Goal: Task Accomplishment & Management: Complete application form

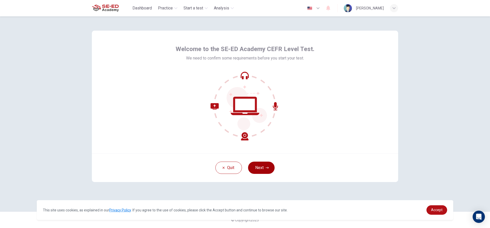
click at [264, 167] on button "Next" at bounding box center [261, 167] width 27 height 12
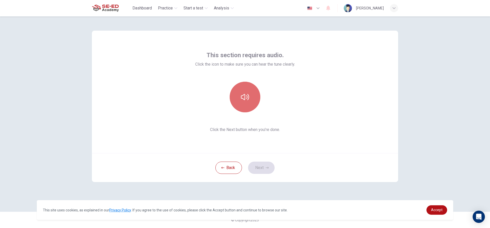
click at [244, 104] on button "button" at bounding box center [245, 97] width 31 height 31
click at [264, 165] on button "Next" at bounding box center [261, 167] width 27 height 12
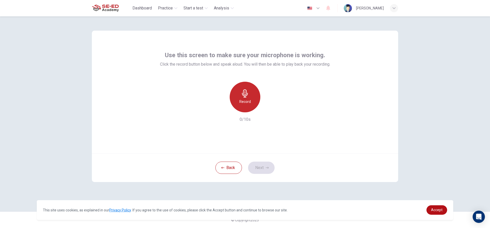
click at [255, 103] on div "Record" at bounding box center [245, 97] width 31 height 31
click at [258, 168] on button "Next" at bounding box center [261, 167] width 27 height 12
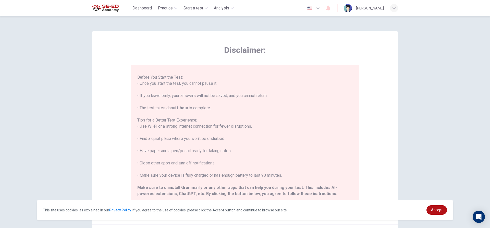
scroll to position [49, 0]
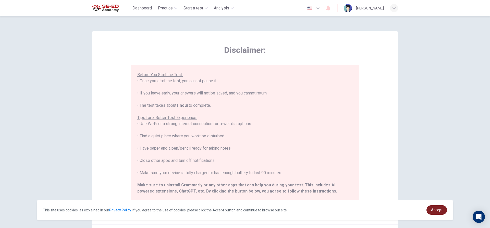
click at [430, 208] on link "Accept" at bounding box center [436, 209] width 21 height 9
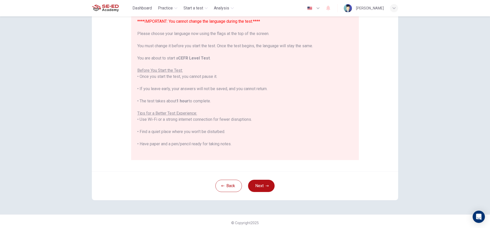
scroll to position [56, 0]
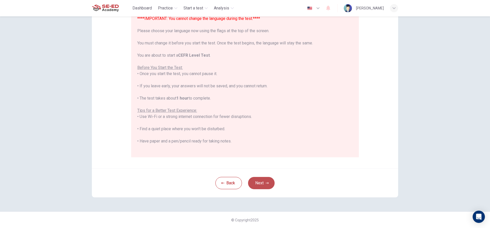
click at [268, 182] on button "Next" at bounding box center [261, 183] width 27 height 12
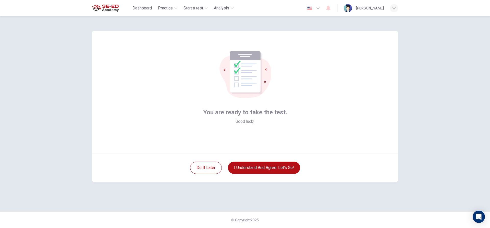
scroll to position [0, 0]
click at [200, 169] on button "Do it later" at bounding box center [206, 167] width 32 height 12
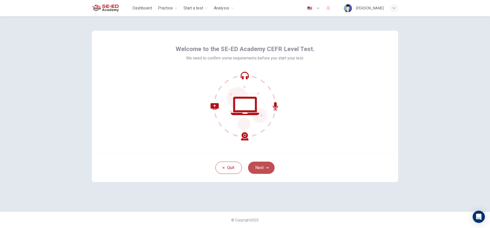
click at [260, 170] on button "Next" at bounding box center [261, 167] width 27 height 12
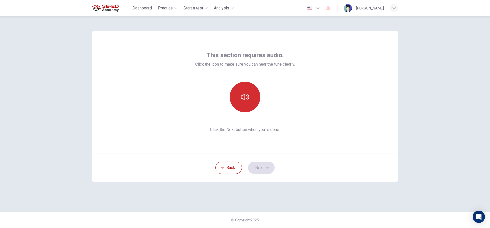
click at [244, 100] on icon "button" at bounding box center [245, 97] width 8 height 8
click at [264, 167] on button "Next" at bounding box center [261, 167] width 27 height 12
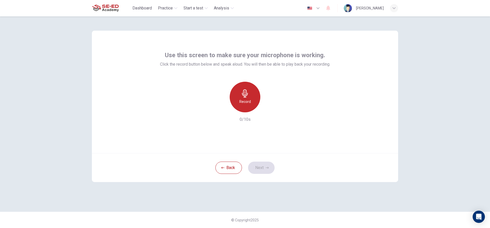
click at [237, 97] on div "Record" at bounding box center [245, 97] width 31 height 31
click at [266, 169] on icon "button" at bounding box center [267, 167] width 3 height 3
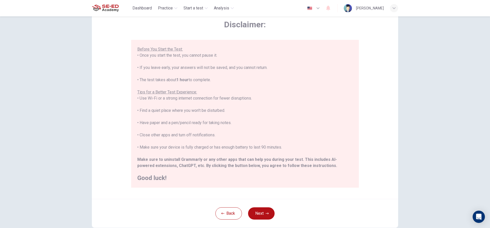
scroll to position [56, 0]
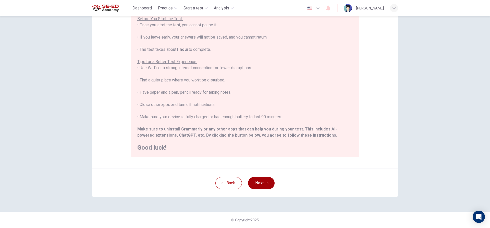
click at [269, 180] on button "Next" at bounding box center [261, 183] width 27 height 12
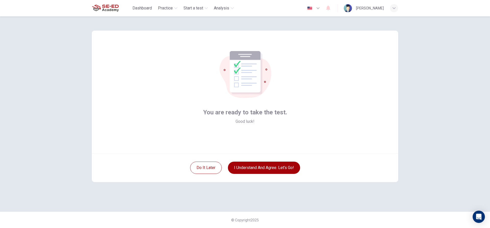
scroll to position [0, 0]
click at [270, 167] on button "I understand and agree. Let’s go!" at bounding box center [264, 167] width 72 height 12
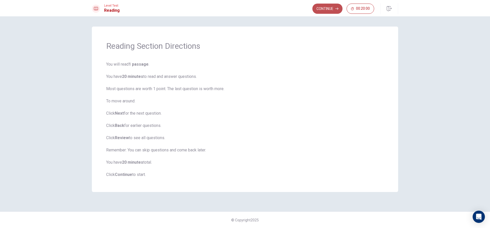
click at [323, 8] on button "Continue" at bounding box center [327, 9] width 30 height 10
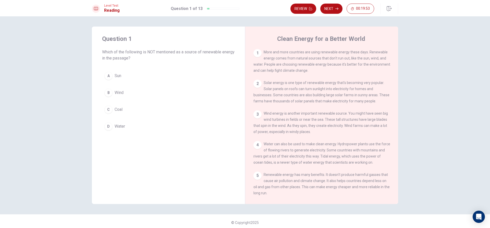
click at [106, 108] on div "C" at bounding box center [108, 109] width 8 height 8
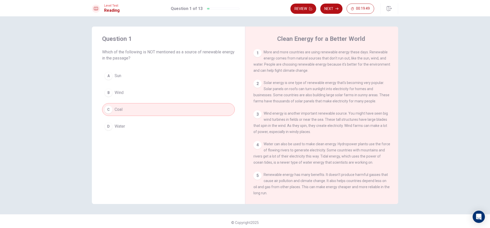
drag, startPoint x: 115, startPoint y: 92, endPoint x: 146, endPoint y: 143, distance: 60.1
click at [146, 143] on div "Question 1 Which of the following is NOT mentioned as a source of renewable ene…" at bounding box center [168, 115] width 153 height 177
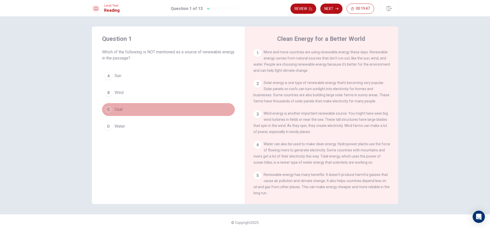
click at [188, 107] on button "C Coal" at bounding box center [168, 109] width 133 height 13
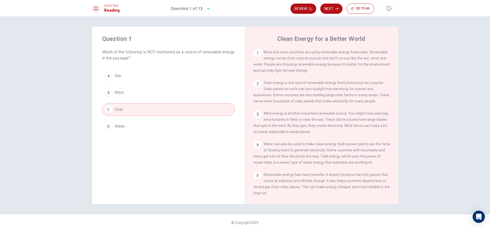
click at [135, 87] on button "B Wind" at bounding box center [168, 92] width 133 height 13
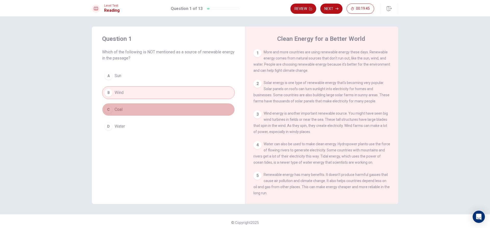
click at [141, 113] on button "C Coal" at bounding box center [168, 109] width 133 height 13
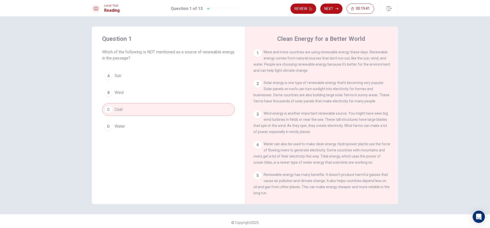
click at [332, 3] on div "Review Next 00:19:41" at bounding box center [344, 8] width 108 height 11
click at [331, 9] on button "Next" at bounding box center [331, 9] width 22 height 10
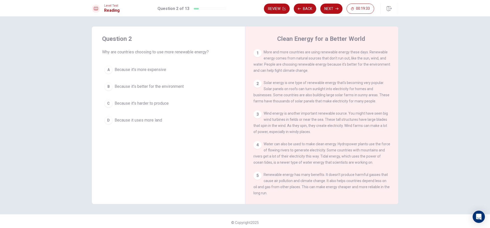
click at [174, 84] on span "Because it's better for the environment" at bounding box center [149, 86] width 69 height 6
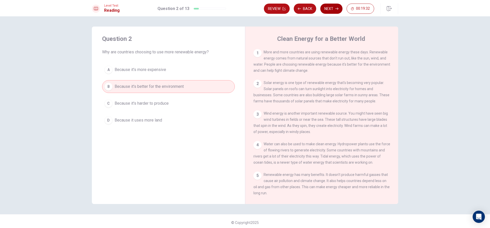
click at [326, 7] on button "Next" at bounding box center [331, 9] width 22 height 10
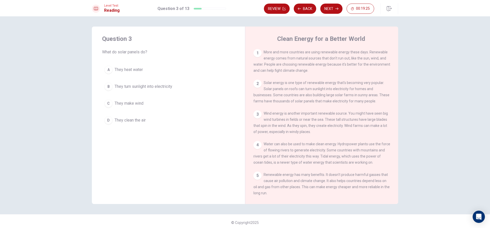
click at [161, 83] on button "B They turn sunlight into electricity" at bounding box center [168, 86] width 133 height 13
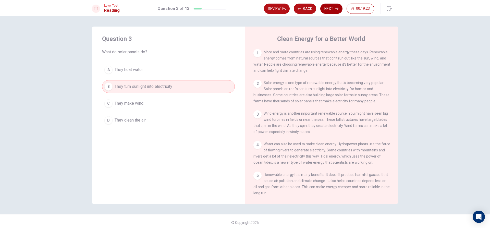
click at [333, 6] on button "Next" at bounding box center [331, 9] width 22 height 10
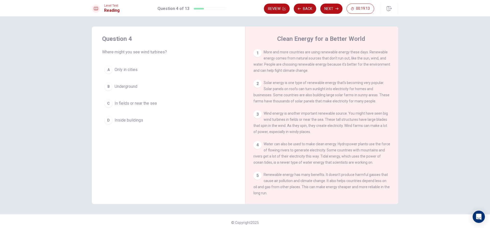
click at [139, 103] on span "In fields or near the sea" at bounding box center [136, 103] width 42 height 6
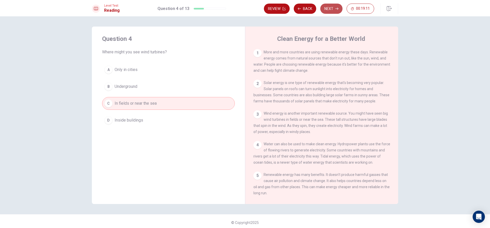
click at [328, 9] on button "Next" at bounding box center [331, 9] width 22 height 10
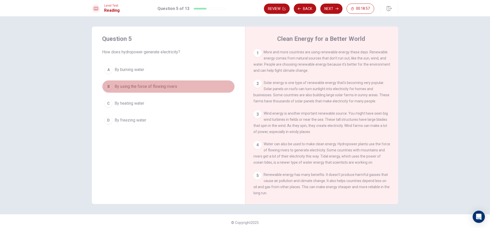
click at [152, 83] on span "By using the force of flowing rivers" at bounding box center [146, 86] width 62 height 6
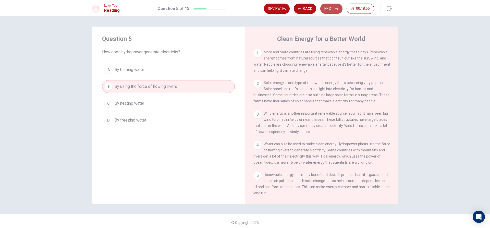
click at [331, 6] on button "Next" at bounding box center [331, 9] width 22 height 10
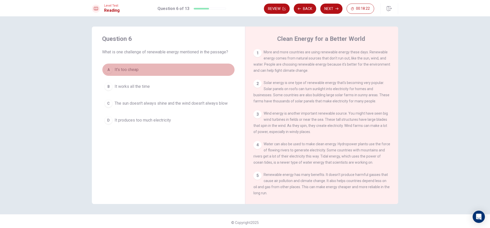
click at [196, 67] on button "A It's too cheap" at bounding box center [168, 69] width 133 height 13
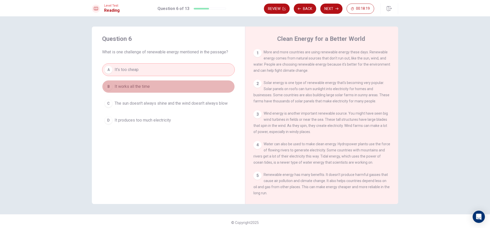
click at [207, 85] on button "B It works all the time" at bounding box center [168, 86] width 133 height 13
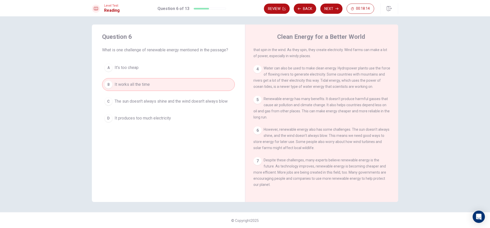
scroll to position [3, 0]
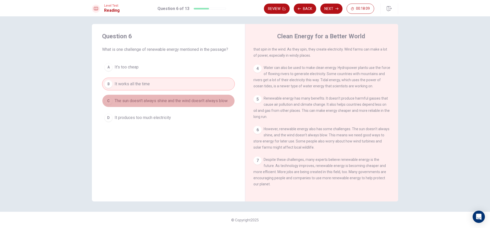
click at [203, 103] on span "The sun doesn't always shine and the wind doesn't always blow" at bounding box center [171, 101] width 113 height 6
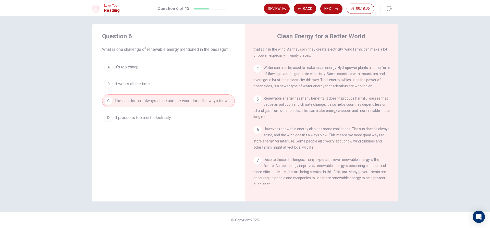
click at [164, 87] on button "B It works all the time" at bounding box center [168, 84] width 133 height 13
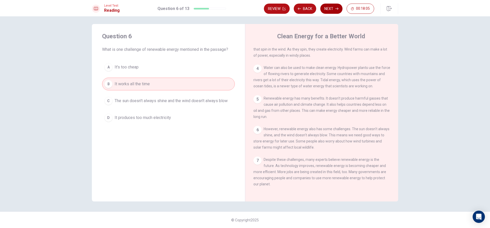
click at [332, 8] on button "Next" at bounding box center [331, 9] width 22 height 10
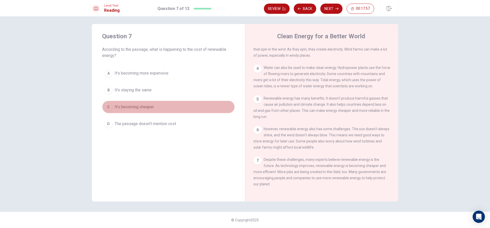
click at [165, 109] on button "C It's becoming cheaper" at bounding box center [168, 106] width 133 height 13
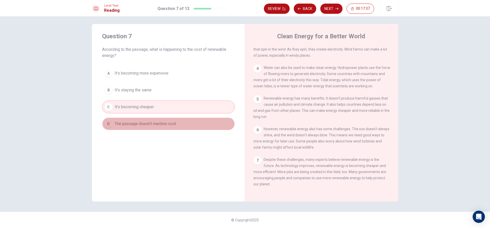
click at [119, 120] on button "D The passage doesn't mention cost" at bounding box center [168, 123] width 133 height 13
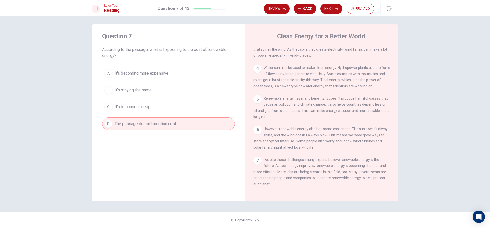
click at [336, 1] on div "Level Test Reading Question 7 of 13 Review Back Next 00:17:35" at bounding box center [245, 8] width 490 height 16
click at [335, 7] on button "Next" at bounding box center [331, 9] width 22 height 10
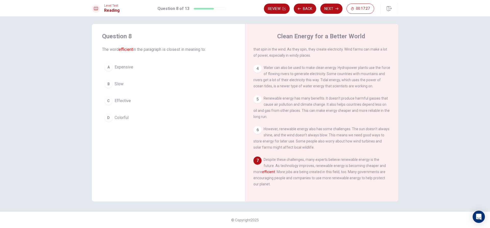
click at [157, 97] on button "C Effective" at bounding box center [168, 100] width 133 height 13
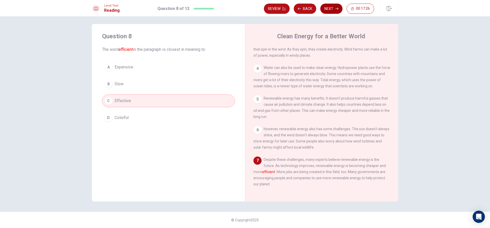
click at [330, 4] on button "Next" at bounding box center [331, 9] width 22 height 10
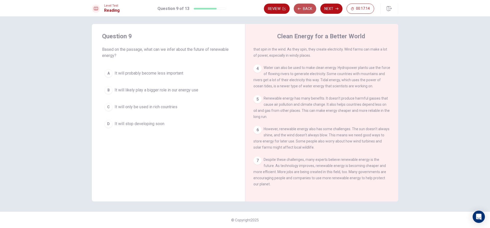
click at [307, 6] on button "Back" at bounding box center [305, 9] width 22 height 10
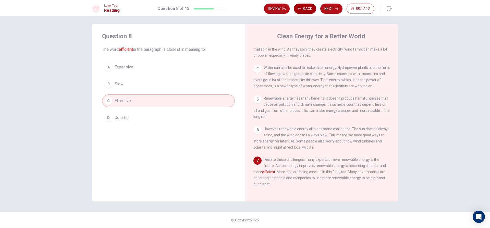
click at [307, 6] on button "Back" at bounding box center [305, 9] width 22 height 10
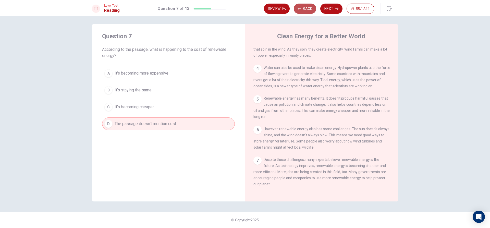
click at [305, 6] on button "Back" at bounding box center [305, 9] width 22 height 10
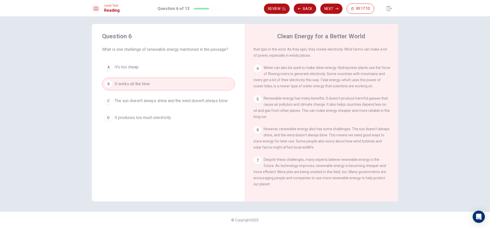
click at [206, 88] on button "B It works all the time" at bounding box center [168, 84] width 133 height 13
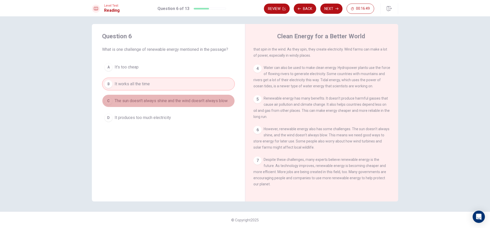
click at [165, 100] on span "The sun doesn't always shine and the wind doesn't always blow" at bounding box center [171, 101] width 113 height 6
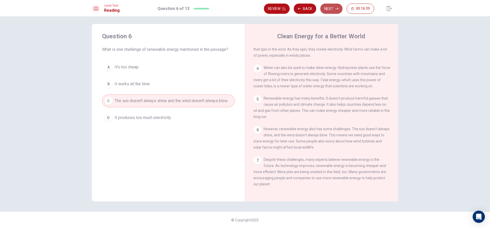
click at [332, 7] on button "Next" at bounding box center [331, 9] width 22 height 10
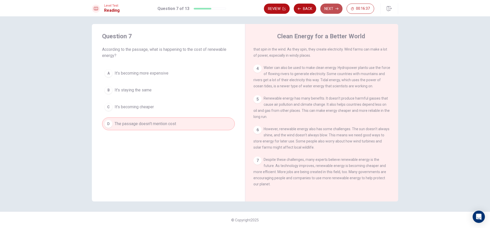
click at [330, 10] on button "Next" at bounding box center [331, 9] width 22 height 10
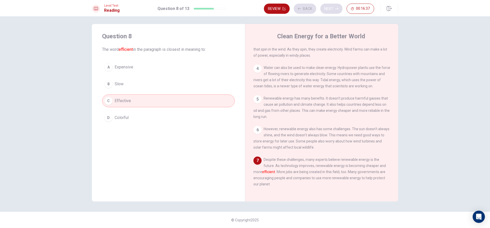
click at [330, 10] on div "Review Back Next 00:16:37" at bounding box center [319, 9] width 110 height 10
click at [330, 10] on button "Next" at bounding box center [331, 9] width 22 height 10
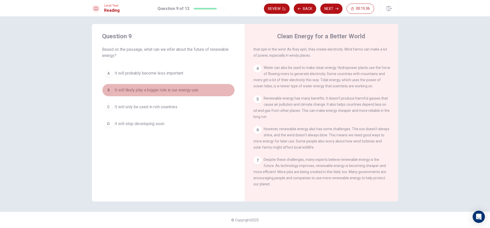
click at [120, 89] on span "It will likely play a bigger role in our energy use" at bounding box center [157, 90] width 84 height 6
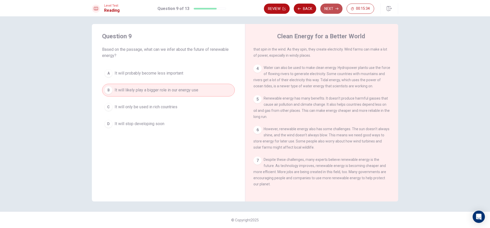
click at [333, 8] on button "Next" at bounding box center [331, 9] width 22 height 10
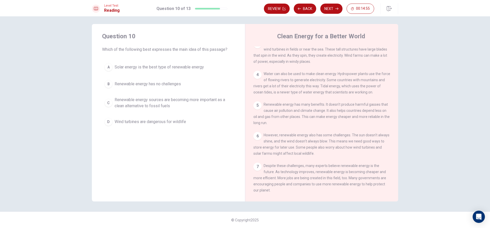
scroll to position [77, 0]
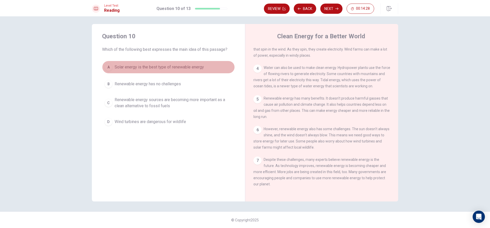
click at [115, 67] on span "Solar energy is the best type of renewable energy" at bounding box center [159, 67] width 89 height 6
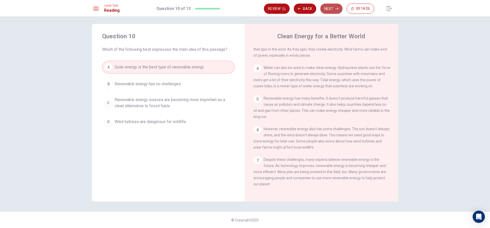
click at [329, 7] on button "Next" at bounding box center [331, 9] width 22 height 10
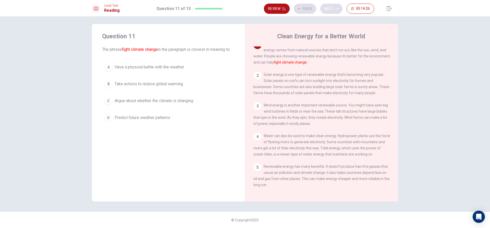
scroll to position [0, 0]
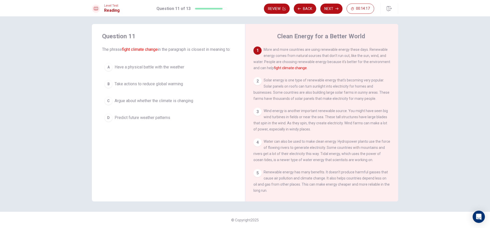
click at [193, 87] on button "B Take actions to reduce global warming" at bounding box center [168, 84] width 133 height 13
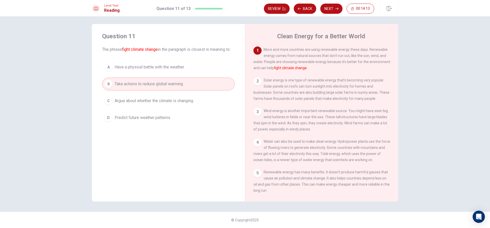
click at [324, 6] on button "Next" at bounding box center [331, 9] width 22 height 10
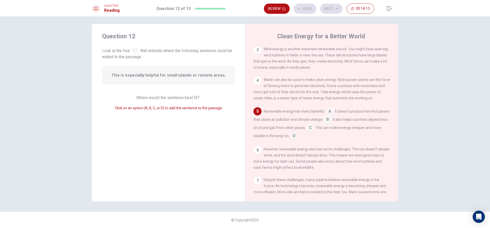
scroll to position [64, 0]
drag, startPoint x: 116, startPoint y: 72, endPoint x: 197, endPoint y: 100, distance: 85.8
click at [188, 102] on div "Question 12 Look at the four that indicate where the following sentence could b…" at bounding box center [168, 112] width 153 height 177
click at [255, 81] on div "4" at bounding box center [257, 79] width 8 height 8
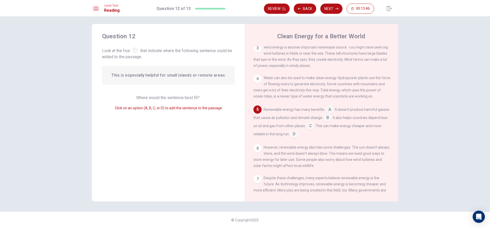
click at [255, 81] on div "4" at bounding box center [257, 79] width 8 height 8
click at [254, 83] on div "4" at bounding box center [257, 79] width 8 height 8
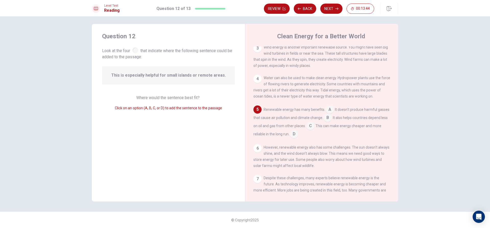
click at [254, 82] on div "4" at bounding box center [257, 79] width 8 height 8
click at [328, 111] on input at bounding box center [329, 110] width 8 height 8
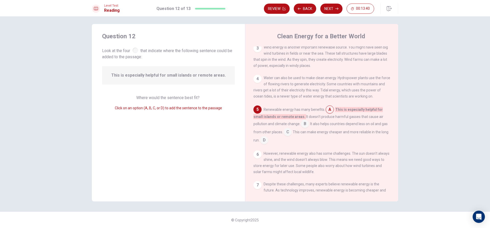
click at [306, 126] on input at bounding box center [305, 124] width 8 height 8
click at [284, 136] on input at bounding box center [287, 132] width 8 height 8
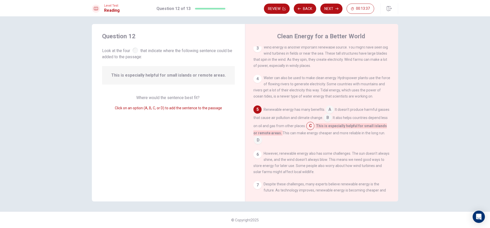
click at [262, 144] on input at bounding box center [258, 140] width 8 height 8
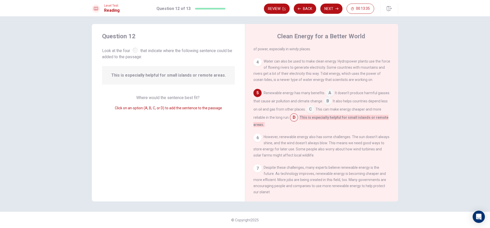
scroll to position [89, 0]
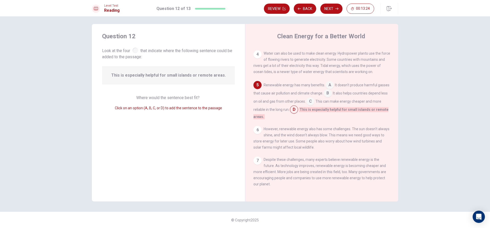
click at [314, 104] on input at bounding box center [310, 102] width 8 height 8
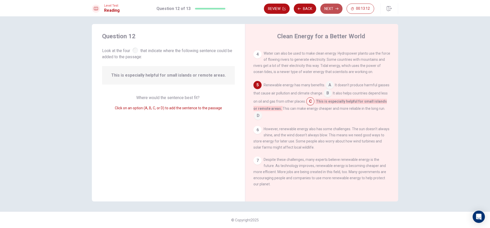
click at [334, 10] on button "Next" at bounding box center [331, 9] width 22 height 10
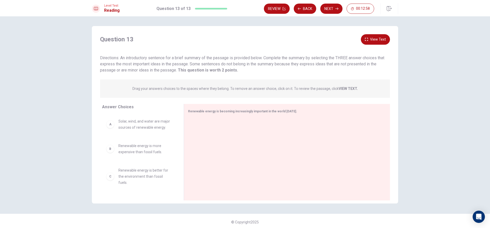
scroll to position [0, 0]
click at [107, 129] on div "A" at bounding box center [110, 125] width 8 height 8
drag, startPoint x: 120, startPoint y: 129, endPoint x: 118, endPoint y: 131, distance: 3.1
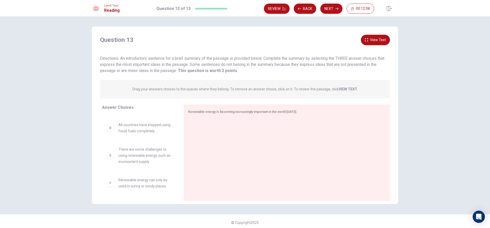
scroll to position [83, 0]
drag, startPoint x: 146, startPoint y: 154, endPoint x: 234, endPoint y: 133, distance: 91.4
click at [373, 38] on button "View Text" at bounding box center [375, 40] width 29 height 10
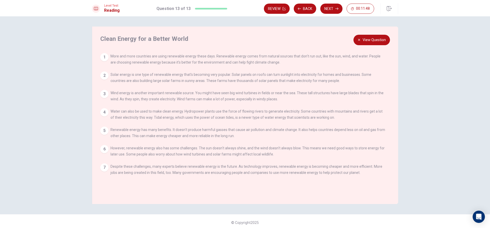
drag, startPoint x: 104, startPoint y: 53, endPoint x: 130, endPoint y: 125, distance: 76.2
click at [130, 125] on div "View Question 1 More and more countries are using renewable energy these days. …" at bounding box center [246, 117] width 292 height 129
click at [370, 39] on button "View Question" at bounding box center [371, 40] width 36 height 10
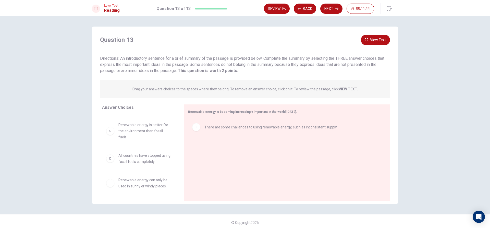
click at [367, 39] on icon "button" at bounding box center [366, 39] width 3 height 3
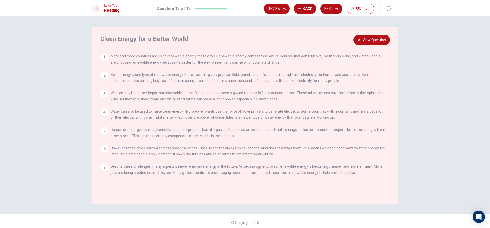
click at [371, 40] on button "View Question" at bounding box center [371, 40] width 36 height 10
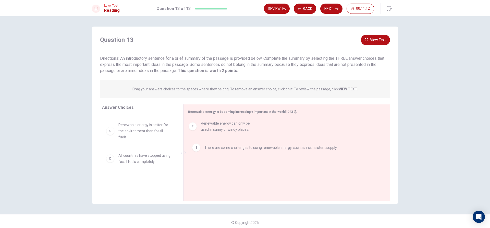
drag, startPoint x: 149, startPoint y: 186, endPoint x: 235, endPoint y: 129, distance: 103.1
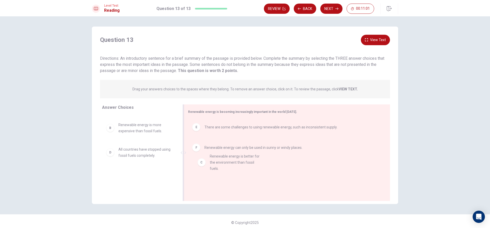
drag, startPoint x: 140, startPoint y: 155, endPoint x: 234, endPoint y: 160, distance: 94.3
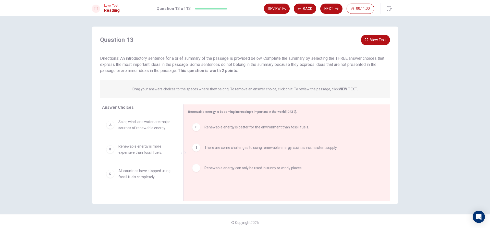
scroll to position [0, 0]
drag, startPoint x: 219, startPoint y: 146, endPoint x: 213, endPoint y: 165, distance: 19.4
drag, startPoint x: 215, startPoint y: 153, endPoint x: 214, endPoint y: 172, distance: 19.4
drag, startPoint x: 212, startPoint y: 149, endPoint x: 211, endPoint y: 174, distance: 24.8
drag, startPoint x: 196, startPoint y: 148, endPoint x: 136, endPoint y: 155, distance: 59.8
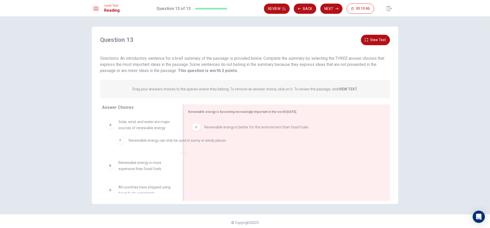
drag, startPoint x: 212, startPoint y: 148, endPoint x: 127, endPoint y: 142, distance: 85.7
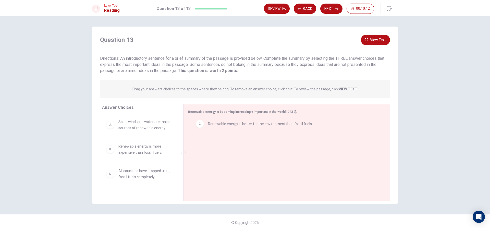
drag, startPoint x: 200, startPoint y: 128, endPoint x: 201, endPoint y: 126, distance: 2.7
drag, startPoint x: 146, startPoint y: 127, endPoint x: 233, endPoint y: 131, distance: 87.3
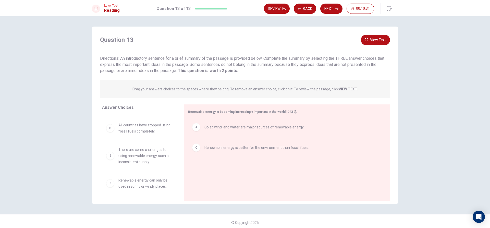
scroll to position [21, 0]
drag, startPoint x: 150, startPoint y: 158, endPoint x: 229, endPoint y: 167, distance: 79.8
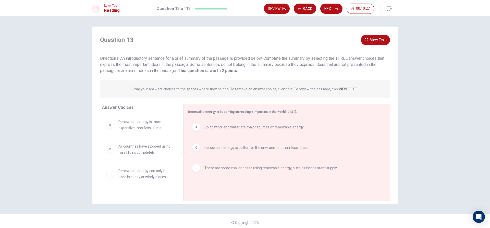
scroll to position [0, 0]
click at [331, 8] on button "Next" at bounding box center [331, 9] width 22 height 10
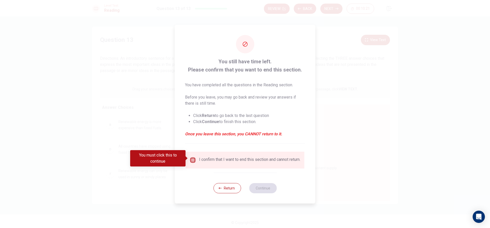
click at [190, 157] on input "You must click this to continue" at bounding box center [193, 160] width 6 height 6
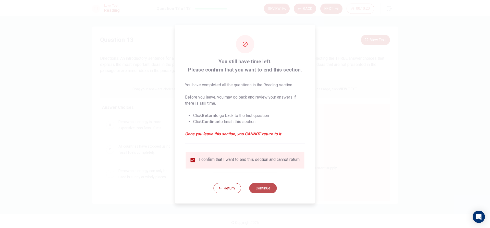
click at [262, 188] on button "Continue" at bounding box center [263, 188] width 28 height 10
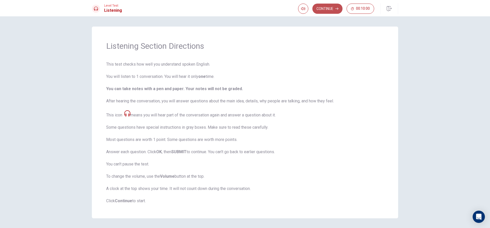
click at [326, 5] on button "Continue" at bounding box center [327, 9] width 30 height 10
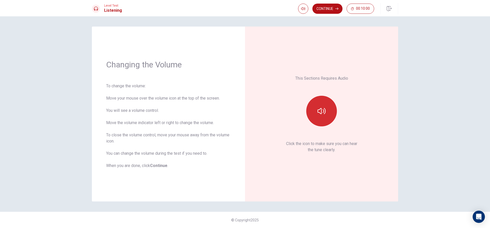
click at [319, 110] on icon "button" at bounding box center [321, 111] width 8 height 8
click at [332, 9] on button "Continue" at bounding box center [327, 9] width 30 height 10
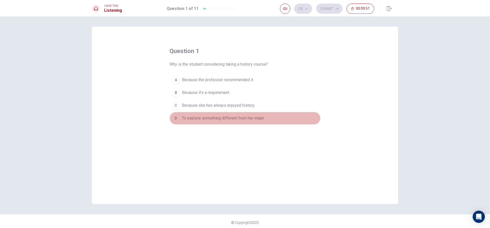
click at [226, 117] on span "To explore something different from her major." at bounding box center [223, 118] width 83 height 6
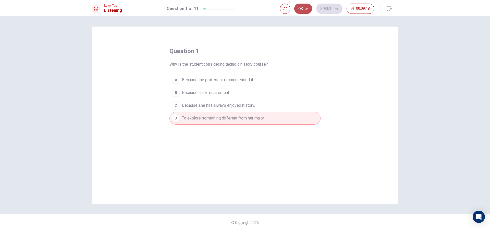
click at [302, 10] on button "Ok" at bounding box center [303, 9] width 18 height 10
click at [324, 6] on button "Submit" at bounding box center [329, 9] width 26 height 10
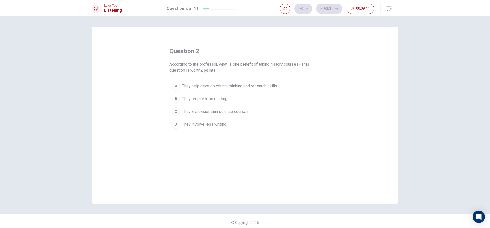
click at [257, 85] on span "They help develop critical thinking and research skills." at bounding box center [230, 86] width 96 height 6
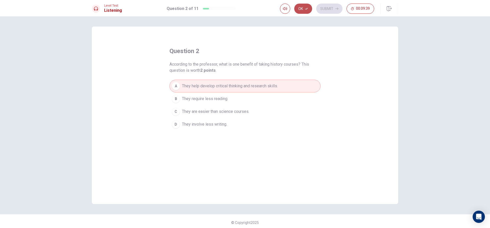
click at [309, 7] on button "Ok" at bounding box center [303, 9] width 18 height 10
click at [318, 7] on button "Submit" at bounding box center [329, 9] width 26 height 10
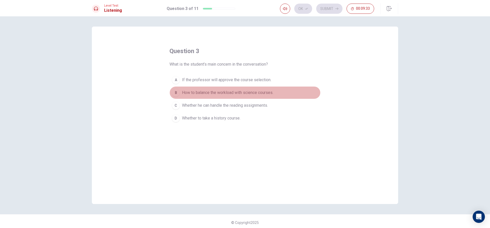
click at [241, 90] on span "How to balance the workload with science courses." at bounding box center [227, 93] width 91 height 6
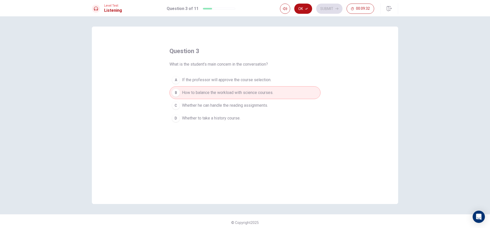
drag, startPoint x: 305, startPoint y: 10, endPoint x: 310, endPoint y: 9, distance: 5.2
click at [307, 10] on button "Ok" at bounding box center [303, 9] width 18 height 10
click at [333, 9] on button "Submit" at bounding box center [329, 9] width 26 height 10
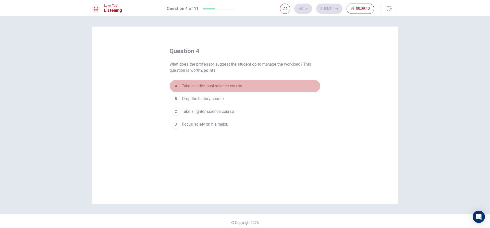
click at [238, 86] on span "Take an additional science course." at bounding box center [212, 86] width 61 height 6
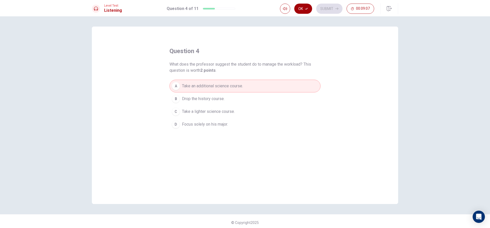
click at [306, 9] on icon "button" at bounding box center [306, 9] width 3 height 2
click at [325, 8] on button "Submit" at bounding box center [329, 9] width 26 height 10
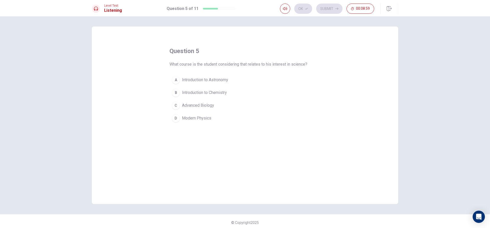
click at [216, 78] on span "Introduction to Astronomy" at bounding box center [205, 80] width 46 height 6
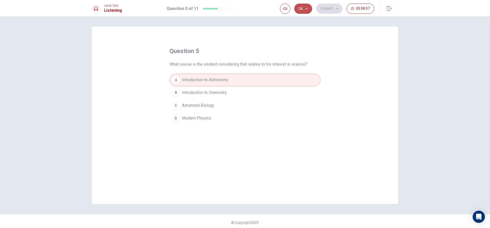
click at [309, 6] on button "Ok" at bounding box center [303, 9] width 18 height 10
click at [317, 6] on button "Submit" at bounding box center [329, 9] width 26 height 10
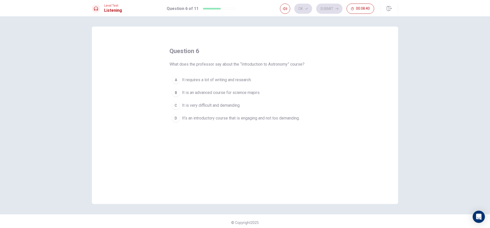
click at [205, 92] on span "It is an advanced course for science majors." at bounding box center [221, 93] width 78 height 6
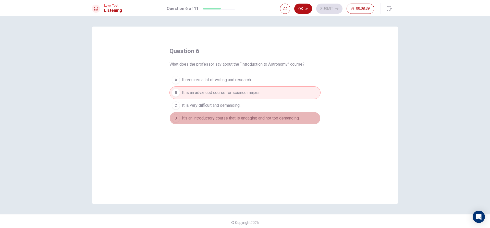
click at [232, 117] on span "It’s an introductory course that is engaging and not too demanding." at bounding box center [241, 118] width 118 height 6
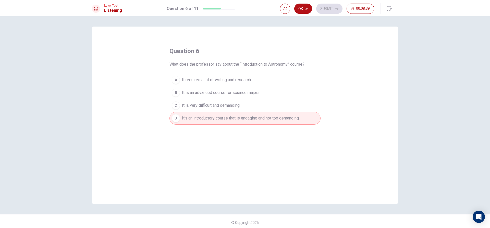
click at [235, 97] on button "B It is an advanced course for science majors." at bounding box center [244, 92] width 151 height 13
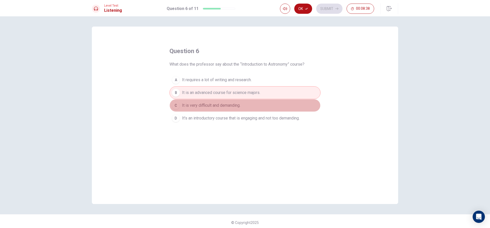
click at [234, 111] on button "C It is very difficult and demanding." at bounding box center [244, 105] width 151 height 13
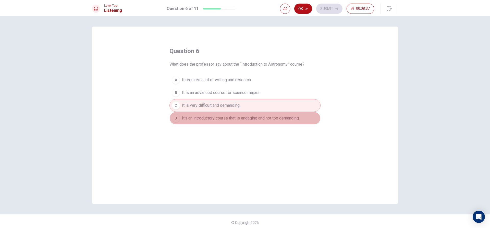
click at [234, 113] on button "D It’s an introductory course that is engaging and not too demanding." at bounding box center [244, 118] width 151 height 13
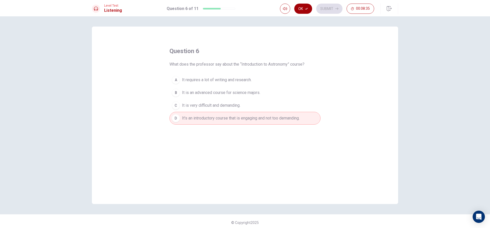
click at [310, 10] on button "Ok" at bounding box center [303, 9] width 18 height 10
click at [318, 9] on button "Submit" at bounding box center [329, 9] width 26 height 10
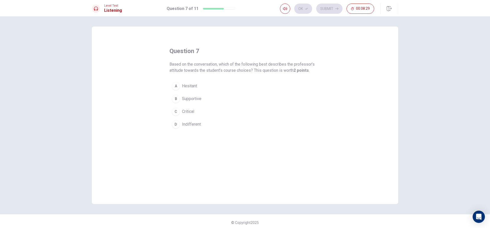
click at [203, 105] on button "C Critical" at bounding box center [244, 111] width 151 height 13
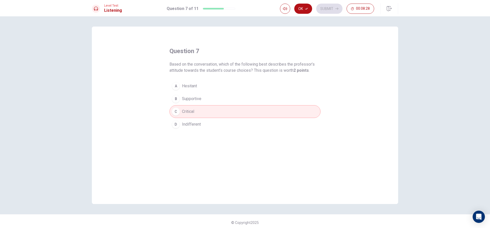
click at [203, 103] on button "B Supportive" at bounding box center [244, 98] width 151 height 13
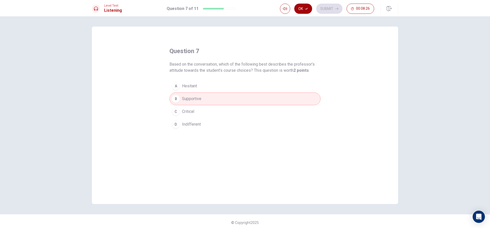
click at [306, 6] on button "Ok" at bounding box center [303, 9] width 18 height 10
click at [334, 13] on button "Submit" at bounding box center [329, 9] width 26 height 10
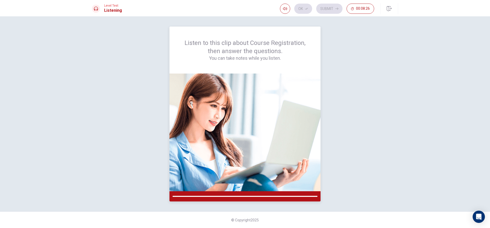
click at [267, 108] on img at bounding box center [244, 132] width 151 height 118
click at [287, 10] on button "button" at bounding box center [285, 9] width 10 height 10
click at [156, 132] on div "Listen to this clip about Course Registration, then answer the questions. You c…" at bounding box center [245, 114] width 306 height 175
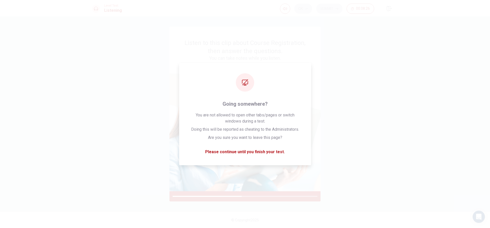
drag, startPoint x: 156, startPoint y: 132, endPoint x: 217, endPoint y: -34, distance: 176.9
click at [217, 0] on html "This site uses cookies, as explained in our Privacy Policy . If you agree to th…" at bounding box center [245, 114] width 490 height 228
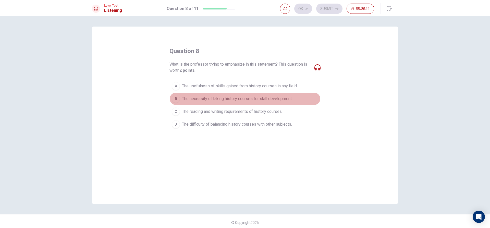
click at [275, 97] on span "The necessity of taking history courses for skill development." at bounding box center [237, 99] width 110 height 6
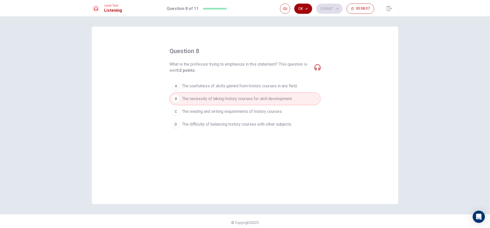
click at [303, 7] on button "Ok" at bounding box center [303, 9] width 18 height 10
click at [329, 8] on button "Submit" at bounding box center [329, 9] width 26 height 10
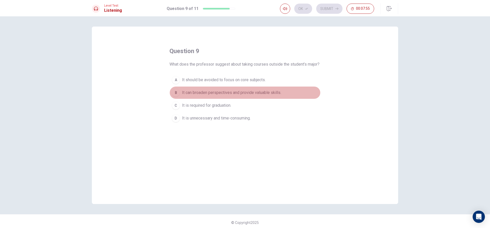
click at [237, 96] on span "It can broaden perspectives and provide valuable skills." at bounding box center [231, 93] width 99 height 6
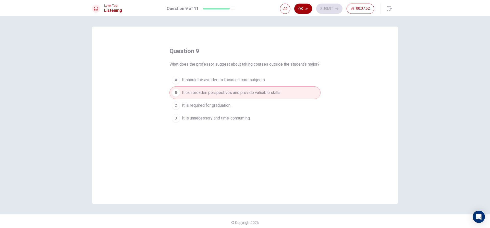
click at [301, 9] on button "Ok" at bounding box center [303, 9] width 18 height 10
click at [321, 9] on button "Submit" at bounding box center [329, 9] width 26 height 10
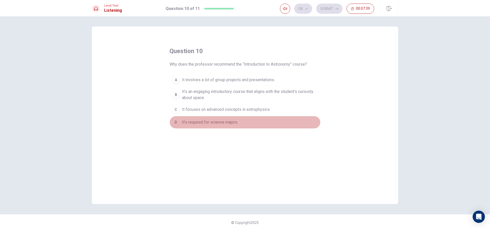
click at [219, 123] on span "It’s required for science majors." at bounding box center [210, 122] width 56 height 6
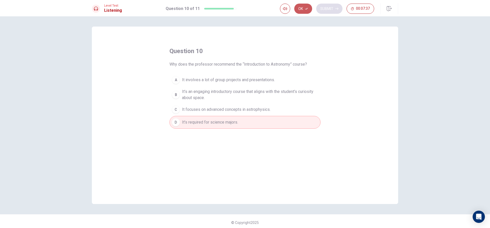
drag, startPoint x: 300, startPoint y: 5, endPoint x: 325, endPoint y: 8, distance: 25.4
click at [300, 5] on button "Ok" at bounding box center [303, 9] width 18 height 10
click at [325, 8] on button "Submit" at bounding box center [329, 9] width 26 height 10
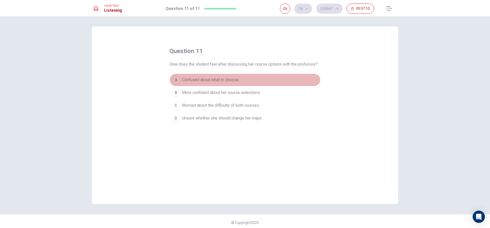
click at [270, 79] on button "A Confused about what to choose." at bounding box center [244, 79] width 151 height 13
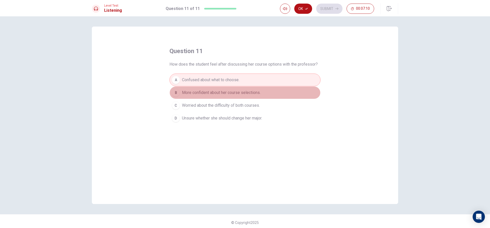
click at [272, 93] on button "B More confident about her course selections." at bounding box center [244, 92] width 151 height 13
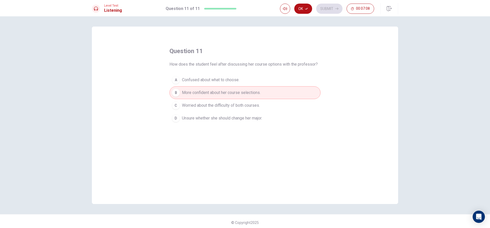
click at [304, 3] on div "Level Test Listening Question 11 of 11 Ok Submit 00:07:08" at bounding box center [245, 8] width 490 height 16
click at [304, 6] on button "Ok" at bounding box center [303, 9] width 18 height 10
click at [330, 11] on button "Submit" at bounding box center [329, 9] width 26 height 10
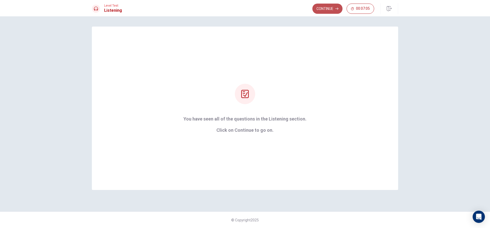
click at [333, 10] on button "Continue" at bounding box center [327, 9] width 30 height 10
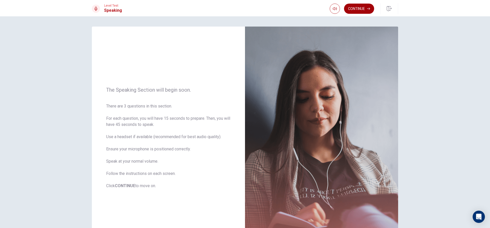
click at [357, 6] on button "Continue" at bounding box center [359, 9] width 30 height 10
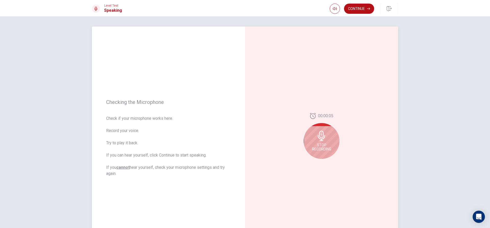
click at [320, 144] on span "Stop Recording" at bounding box center [321, 147] width 19 height 8
click at [326, 163] on icon "Play Audio" at bounding box center [327, 162] width 2 height 3
click at [325, 161] on button "Pause Audio" at bounding box center [326, 162] width 7 height 7
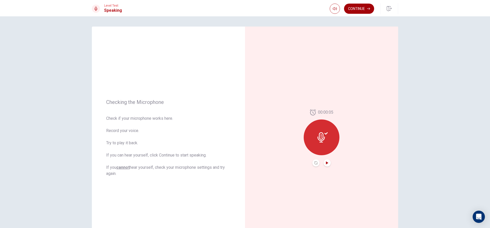
click at [362, 7] on button "Continue" at bounding box center [359, 9] width 30 height 10
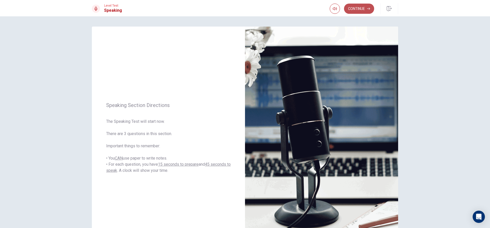
click at [350, 8] on button "Continue" at bounding box center [359, 9] width 30 height 10
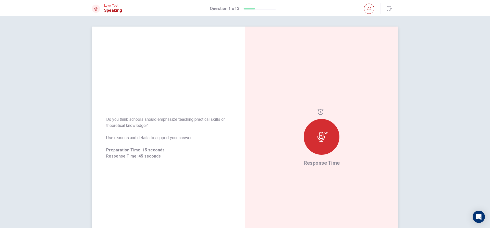
click at [323, 145] on div at bounding box center [322, 137] width 36 height 36
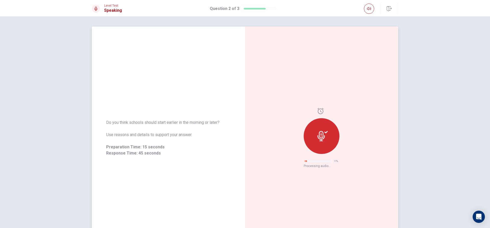
click at [329, 144] on div at bounding box center [322, 136] width 36 height 36
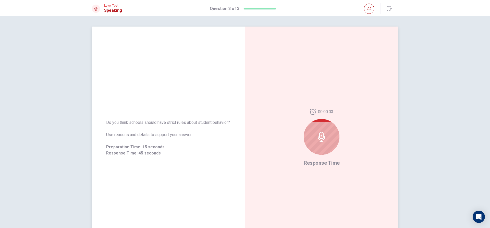
click at [325, 127] on div at bounding box center [322, 137] width 36 height 36
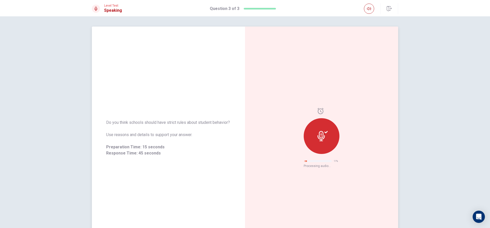
click at [333, 144] on div at bounding box center [322, 136] width 36 height 36
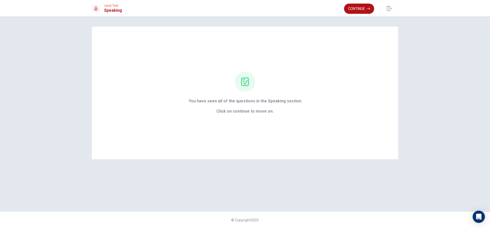
click at [363, 3] on div "Level Test Speaking Continue" at bounding box center [245, 8] width 490 height 16
click at [358, 8] on button "Continue" at bounding box center [359, 9] width 30 height 10
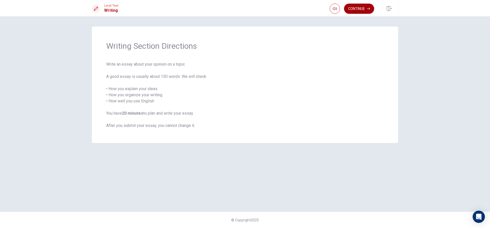
click at [363, 8] on button "Continue" at bounding box center [359, 9] width 30 height 10
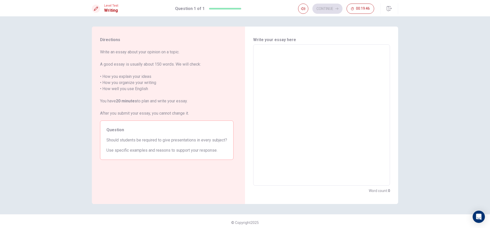
click at [337, 57] on textarea at bounding box center [322, 115] width 130 height 133
type textarea "y"
type textarea "x"
type textarea "ye"
type textarea "x"
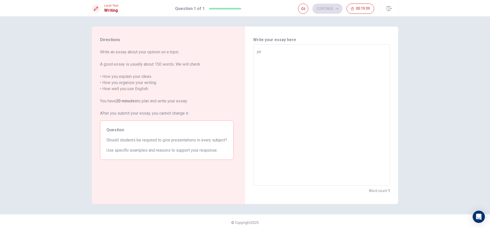
type textarea "yes"
type textarea "x"
type textarea "yes"
type textarea "x"
type textarea "yes"
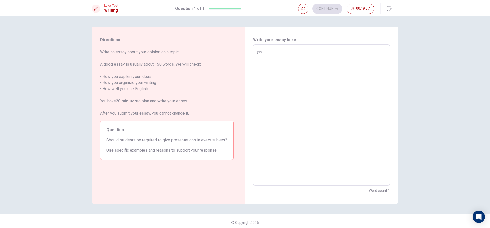
type textarea "x"
type textarea "ye"
type textarea "x"
type textarea "y"
type textarea "x"
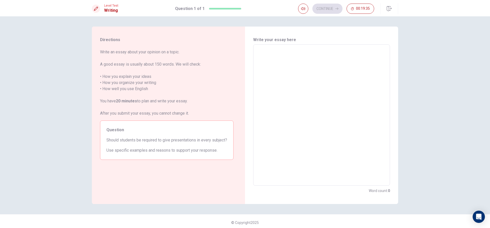
type textarea "t"
type textarea "x"
type textarea "te"
type textarea "x"
type textarea "tes"
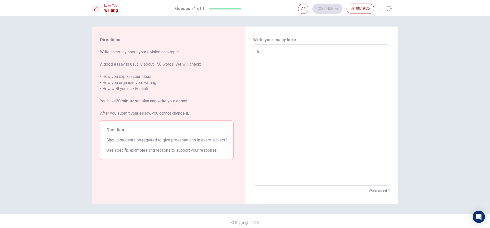
type textarea "x"
type textarea "tes"
type textarea "x"
type textarea "tes"
type textarea "x"
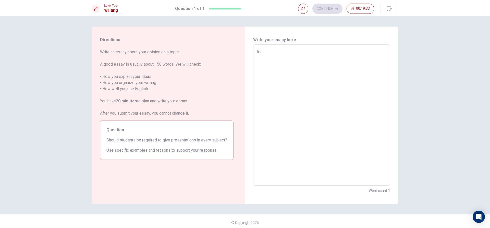
type textarea "te"
type textarea "x"
type textarea "t"
type textarea "x"
type textarea "e"
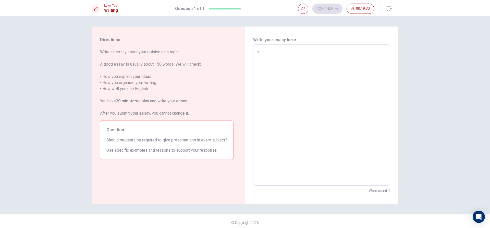
type textarea "x"
type textarea "y"
type textarea "x"
type textarea "Y"
type textarea "x"
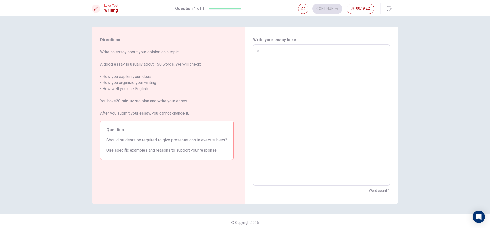
type textarea "Ye"
type textarea "x"
type textarea "Yes"
type textarea "x"
type textarea "Yes,"
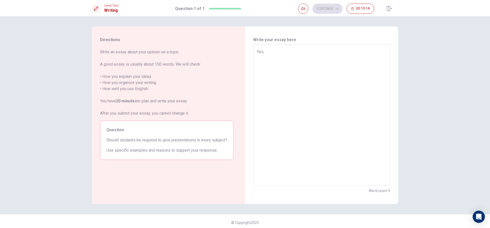
type textarea "x"
type textarea "Yes,o"
type textarea "x"
type textarea "Yes,of"
type textarea "x"
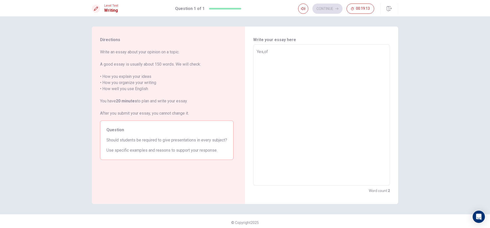
type textarea "Yes,ofc"
type textarea "x"
type textarea "Yes,ofco"
type textarea "x"
type textarea "Yes,ofcou"
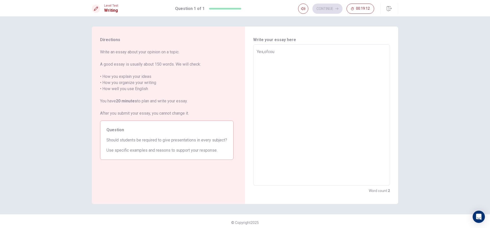
type textarea "x"
type textarea "Yes,ofcour"
type textarea "x"
type textarea "Yes,ofcours"
type textarea "x"
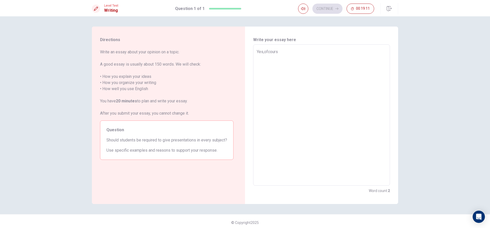
type textarea "Yes,ofcourse"
type textarea "x"
type textarea "Yes,ofcourse"
type textarea "x"
type textarea "Yes,ofcourse b"
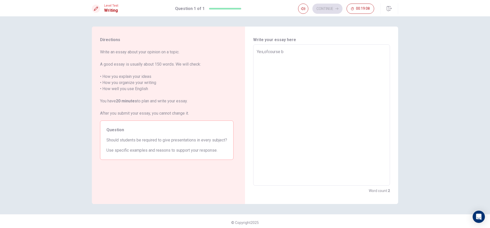
type textarea "x"
type textarea "Yes,ofcourse be"
type textarea "x"
type textarea "Yes,ofcourse bec"
type textarea "x"
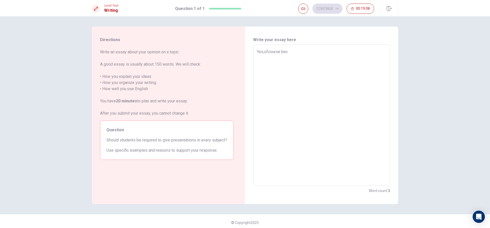
type textarea "Yes,ofcourse beca"
type textarea "x"
type textarea "Yes,ofcourse becau"
type textarea "x"
type textarea "Yes,ofcourse becaus"
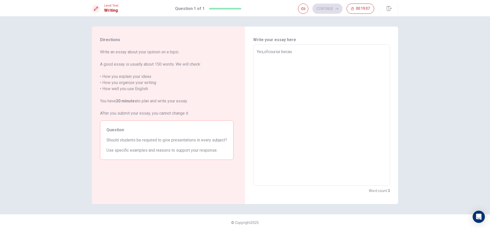
type textarea "x"
type textarea "Yes,ofcourse because"
type textarea "x"
type textarea "Yes,ofcourse because"
type textarea "x"
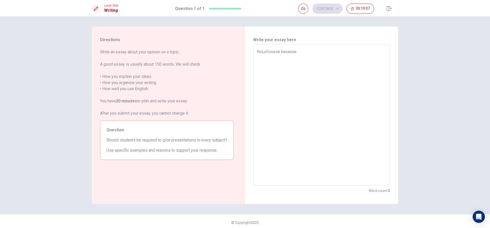
type textarea "Yes,ofcourse because i"
type textarea "x"
type textarea "Yes,ofcourse because iy"
type textarea "x"
type textarea "Yes,ofcourse because i"
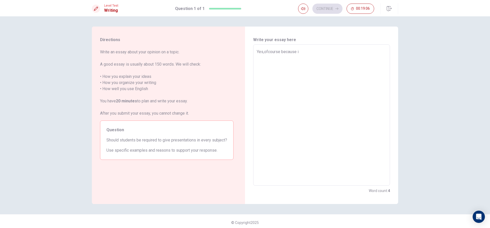
type textarea "x"
type textarea "Yes,ofcourse because it"
type textarea "x"
type textarea "Yes,ofcourse because it"
type textarea "x"
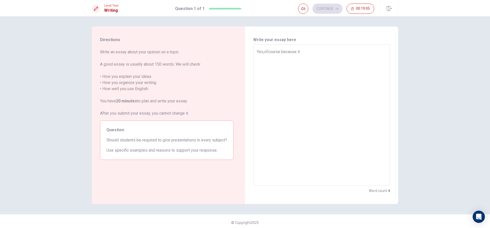
type textarea "Yes,ofcourse because it m"
type textarea "x"
type textarea "Yes,ofcourse because it ma"
type textarea "x"
type textarea "Yes,ofcourse because it mak"
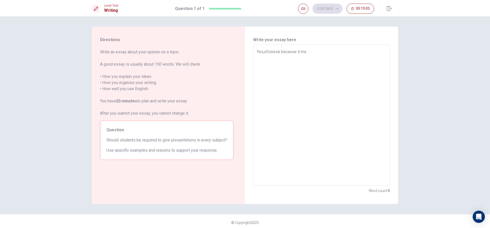
type textarea "x"
type textarea "Yes,ofcourse because it make"
type textarea "x"
type textarea "Yes,ofcourse because it makes"
type textarea "x"
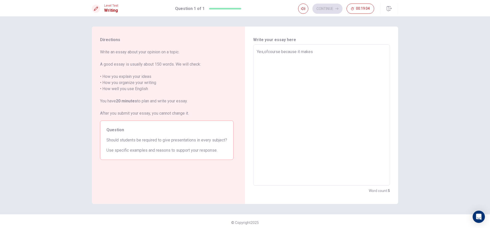
type textarea "Yes,ofcourse because it makes"
type textarea "x"
type textarea "Yes,ofcourse because it makes s"
type textarea "x"
type textarea "Yes,ofcourse because it makes st"
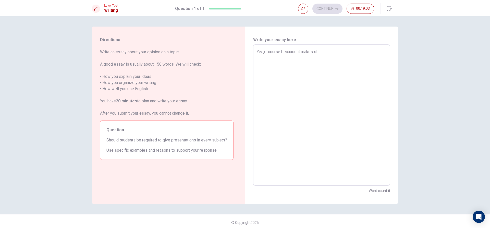
type textarea "x"
type textarea "Yes,ofcourse because it makes stu"
type textarea "x"
type textarea "Yes,ofcourse because it makes stud"
type textarea "x"
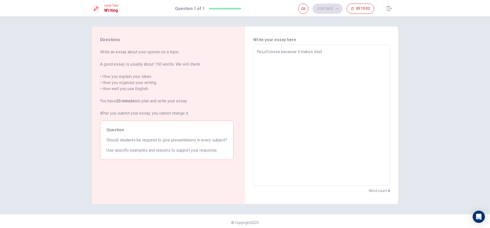
type textarea "Yes,ofcourse because it makes stude"
type textarea "x"
type textarea "Yes,ofcourse because it makes studen"
type textarea "x"
type textarea "Yes,ofcourse because it makes student"
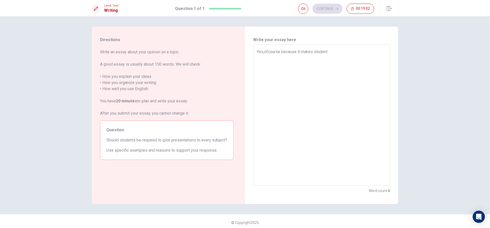
type textarea "x"
type textarea "Yes,ofcourse because it makes student"
type textarea "x"
type textarea "Yes,ofcourse because it makes student l"
type textarea "x"
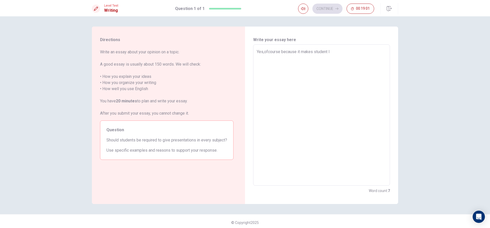
type textarea "Yes,ofcourse because it makes student le"
type textarea "x"
type textarea "Yes,ofcourse because it makes student lea"
type textarea "x"
type textarea "Yes,ofcourse because it makes student [PERSON_NAME]"
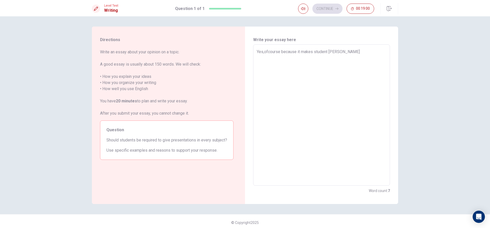
type textarea "x"
type textarea "Yes,ofcourse because it makes student learn"
type textarea "x"
type textarea "Yes,ofcourse because it makes student learn"
type textarea "x"
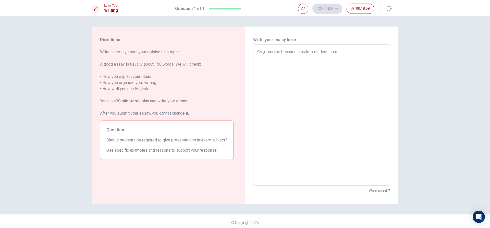
type textarea "Yes,ofcourse because it makes student learn h"
type textarea "x"
type textarea "Yes,ofcourse because it makes student learn ho"
type textarea "x"
type textarea "Yes,ofcourse because it makes student learn how"
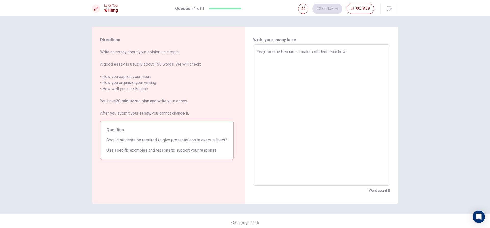
type textarea "x"
type textarea "Yes,ofcourse because it makes student learn how"
type textarea "x"
type textarea "Yes,ofcourse because it makes student learn how t"
type textarea "x"
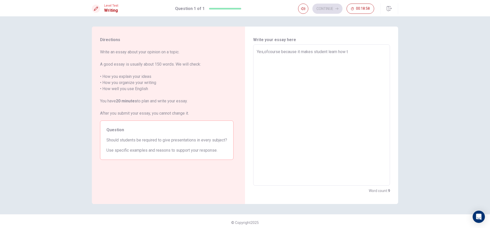
type textarea "Yes,ofcourse because it makes student learn how to"
type textarea "x"
type textarea "Yes,ofcourse because it makes student learn how to"
type textarea "x"
type textarea "Yes,ofcourse because it makes student learn how to p"
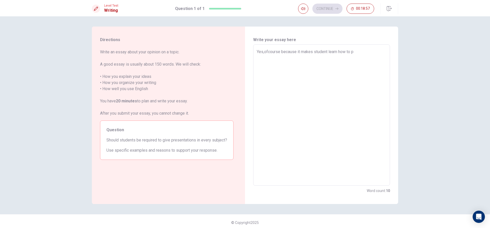
type textarea "x"
type textarea "Yes,ofcourse because it makes student learn how to pr"
type textarea "x"
type textarea "Yes,ofcourse because it makes student learn how to pre"
type textarea "x"
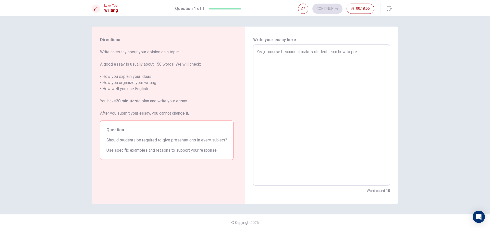
type textarea "Yes,ofcourse because it makes student learn how to pres"
type textarea "x"
type textarea "Yes,ofcourse because it makes student learn how to prese"
type textarea "x"
type textarea "Yes,ofcourse because it makes student learn how to presen"
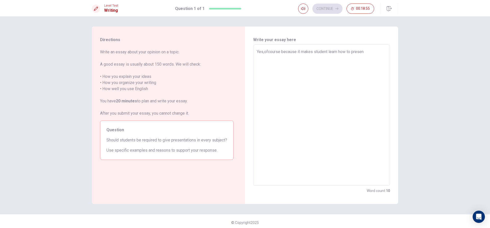
type textarea "x"
type textarea "Yes,ofcourse because it makes student learn how to present"
type textarea "x"
type textarea "Yes,ofcourse because it makes student learn how to present"
type textarea "x"
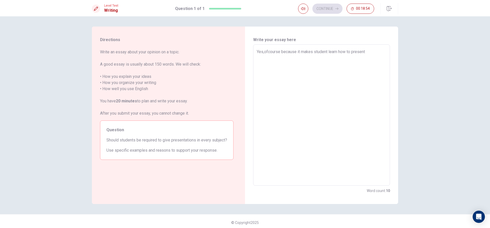
type textarea "Yes,ofcourse because it makes student learn how to present i"
type textarea "x"
type textarea "Yes,ofcourse because it makes student learn how to present in"
type textarea "x"
type textarea "Yes,ofcourse because it makes student learn how to present in"
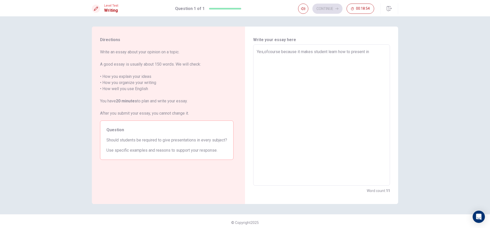
type textarea "x"
type textarea "Yes,ofcourse because it makes student learn how to present in f"
type textarea "x"
type textarea "Yes,ofcourse because it makes student learn how to present in fr"
type textarea "x"
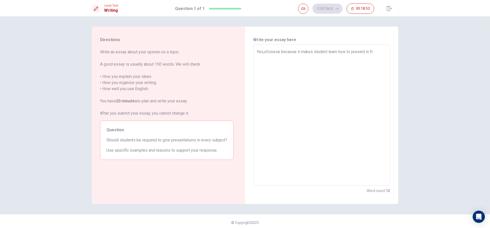
type textarea "Yes,ofcourse because it makes student learn how to present in fro"
type textarea "x"
type textarea "Yes,ofcourse because it makes student learn how to present in [GEOGRAPHIC_DATA]"
type textarea "x"
type textarea "Yes,ofcourse because it makes student learn how to present in frony"
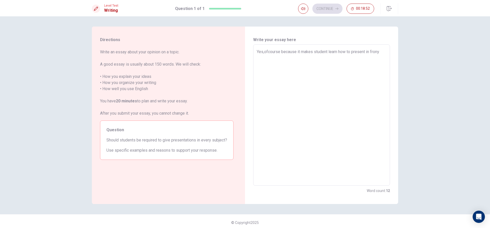
type textarea "x"
type textarea "Yes,ofcourse because it makes student learn how to present in frony"
type textarea "x"
type textarea "Yes,ofcourse because it makes student learn how to present in frony"
type textarea "x"
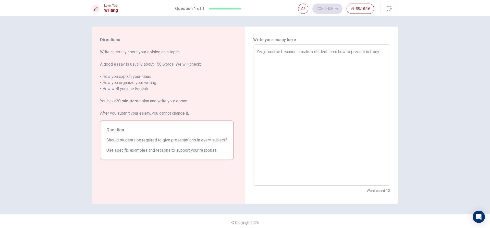
type textarea "Yes,ofcourse because it makes student learn how to present in [GEOGRAPHIC_DATA]"
type textarea "x"
type textarea "Yes,ofcourse because it makes student learn how to present in frony"
type textarea "x"
type textarea "Yes,ofcourse because it makes student learn how to present in frony"
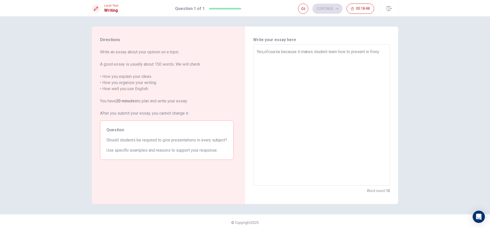
type textarea "x"
type textarea "Yes,ofcourse because it makes student learn how to present in frony o"
type textarea "x"
type textarea "Yes,ofcourse because it makes student learn how to present in frony of"
type textarea "x"
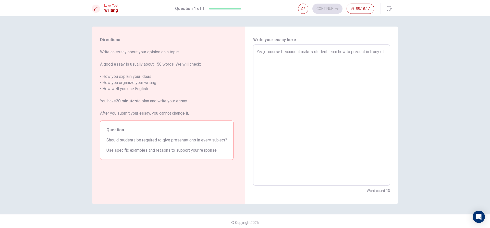
type textarea "Yes,ofcourse because it makes student learn how to present in frony of"
type textarea "x"
type textarea "Yes,ofcourse because it makes student learn how to present in frony of t"
type textarea "x"
type textarea "Yes,ofcourse because it makes student learn how to present in frony of th"
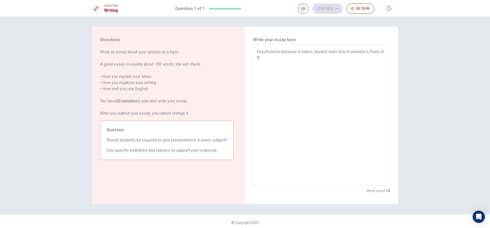
type textarea "x"
type textarea "Yes,ofcourse because it makes student learn how to present in frony of the"
type textarea "x"
type textarea "Yes,ofcourse because it makes student learn how to present in frony of the"
type textarea "x"
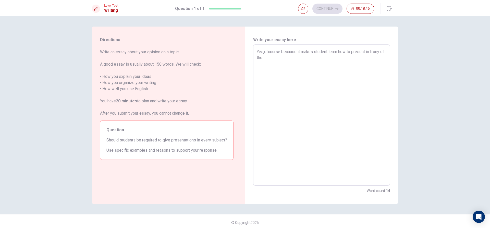
type textarea "Yes,ofcourse because it makes student learn how to present in frony of the c"
type textarea "x"
type textarea "Yes,ofcourse because it makes student learn how to present in frony of the cl"
type textarea "x"
type textarea "Yes,ofcourse because it makes student learn how to present in frony of the cla"
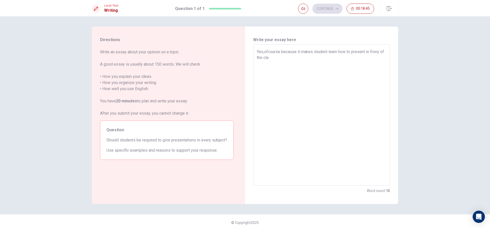
type textarea "x"
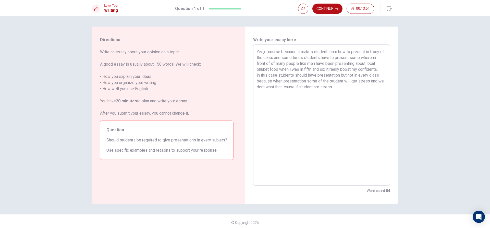
click at [284, 88] on textarea "Yes,ofcourse because it makes student learn how to present in frony of the clas…" at bounding box center [322, 115] width 130 height 133
click at [344, 91] on textarea "Yes,ofcourse because it makes student learn how to present in frony of the clas…" at bounding box center [322, 115] width 130 height 133
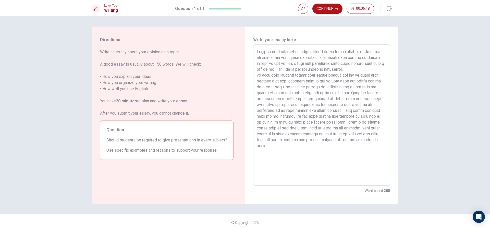
click at [363, 141] on textarea at bounding box center [322, 115] width 130 height 133
click at [308, 145] on textarea at bounding box center [322, 115] width 130 height 133
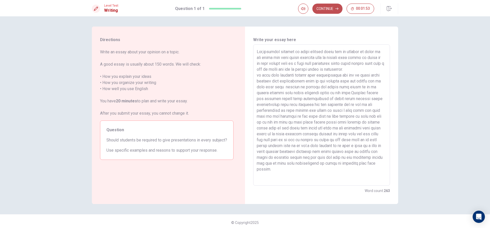
click at [328, 7] on button "Continue" at bounding box center [327, 9] width 30 height 10
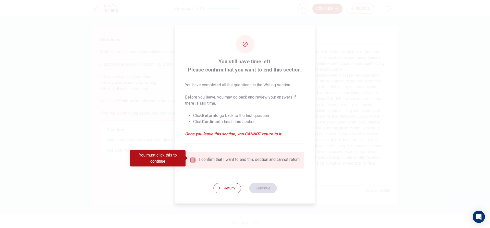
click at [193, 158] on input "You must click this to continue" at bounding box center [193, 160] width 6 height 6
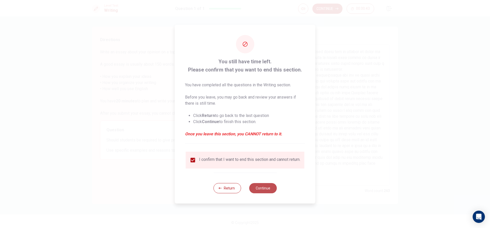
click at [260, 186] on button "Continue" at bounding box center [263, 188] width 28 height 10
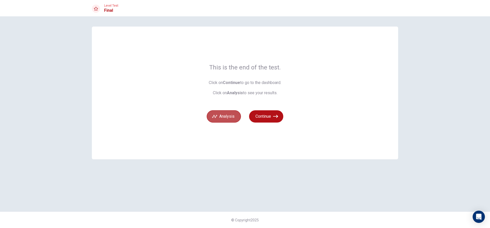
click at [223, 115] on button "Analysis" at bounding box center [224, 116] width 34 height 12
